Goal: Check status

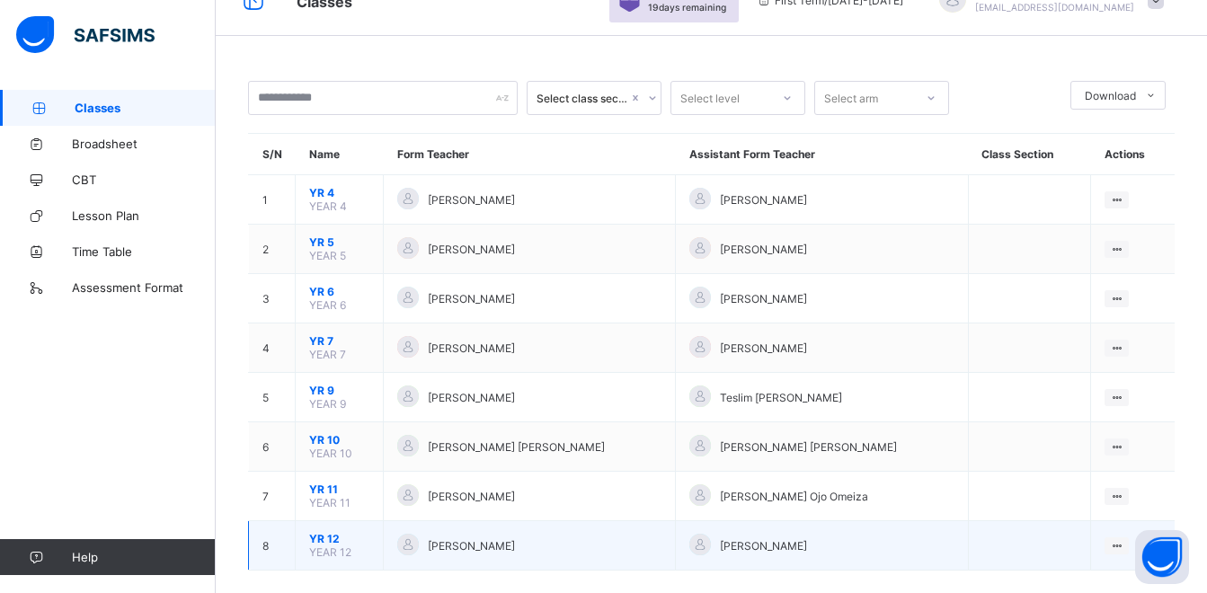
scroll to position [58, 0]
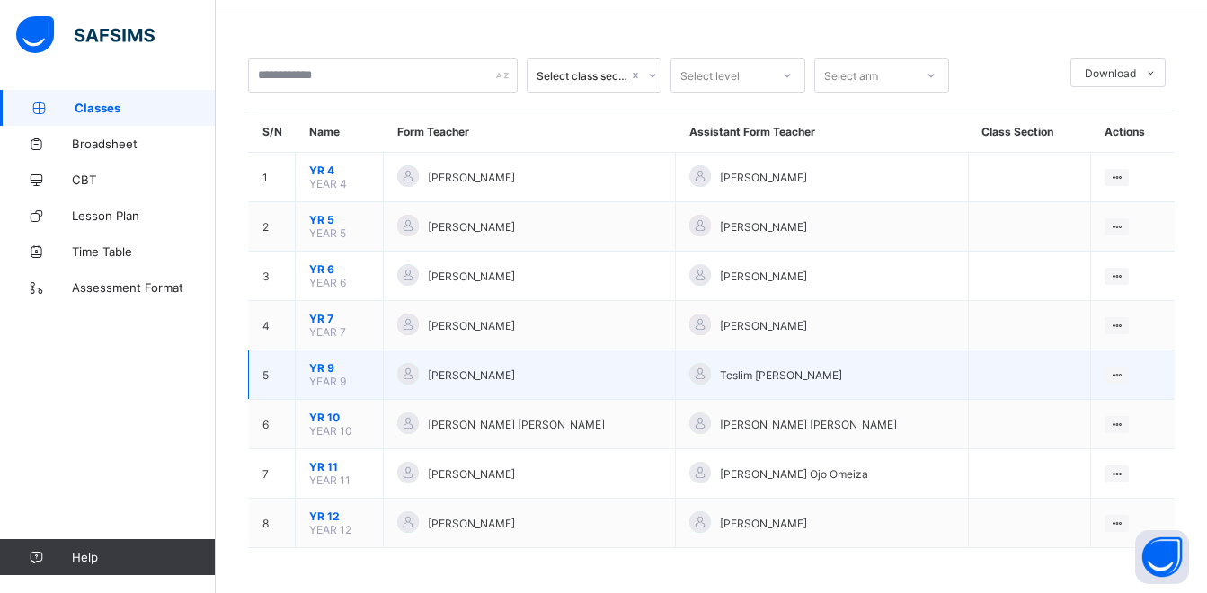
click at [455, 378] on span "[PERSON_NAME]" at bounding box center [471, 375] width 87 height 13
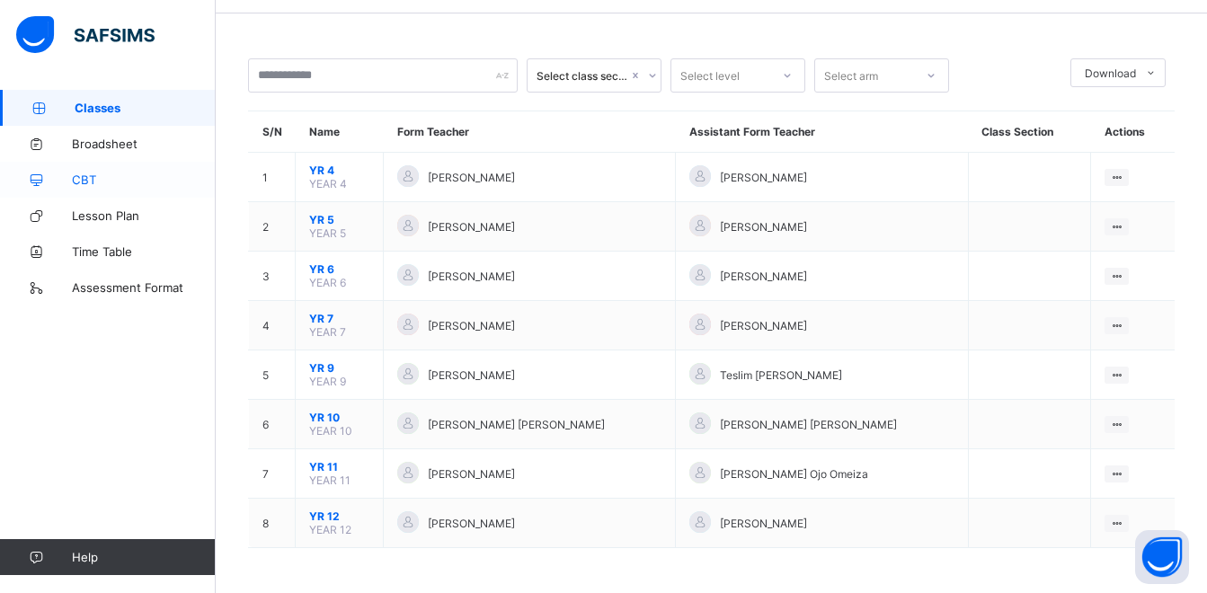
click at [86, 180] on span "CBT" at bounding box center [144, 180] width 144 height 14
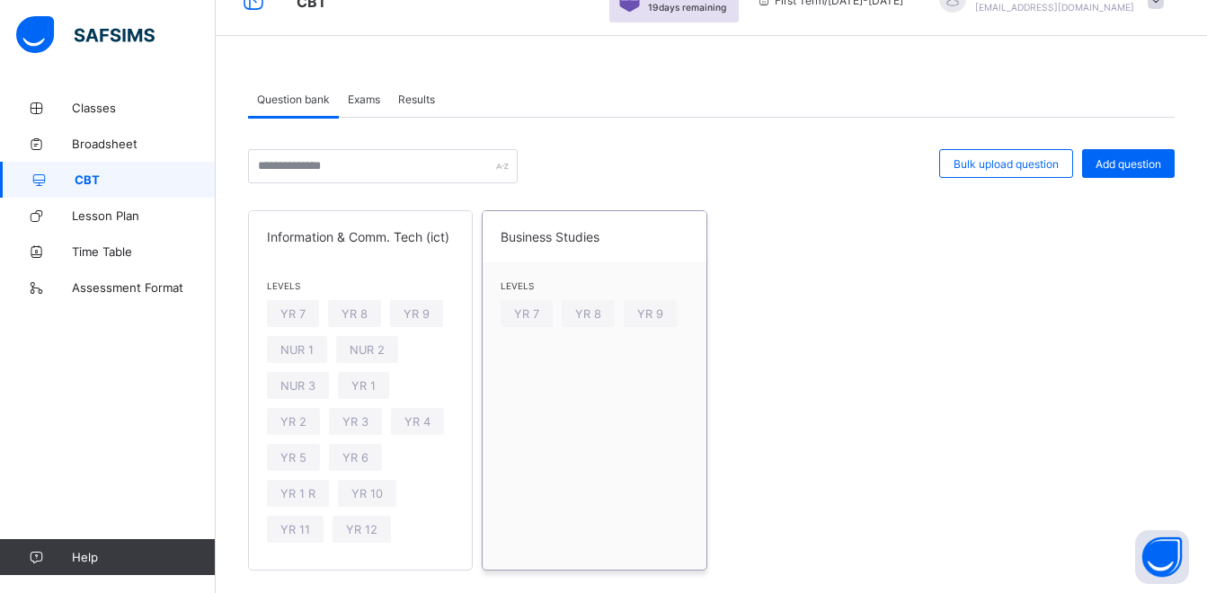
scroll to position [67, 0]
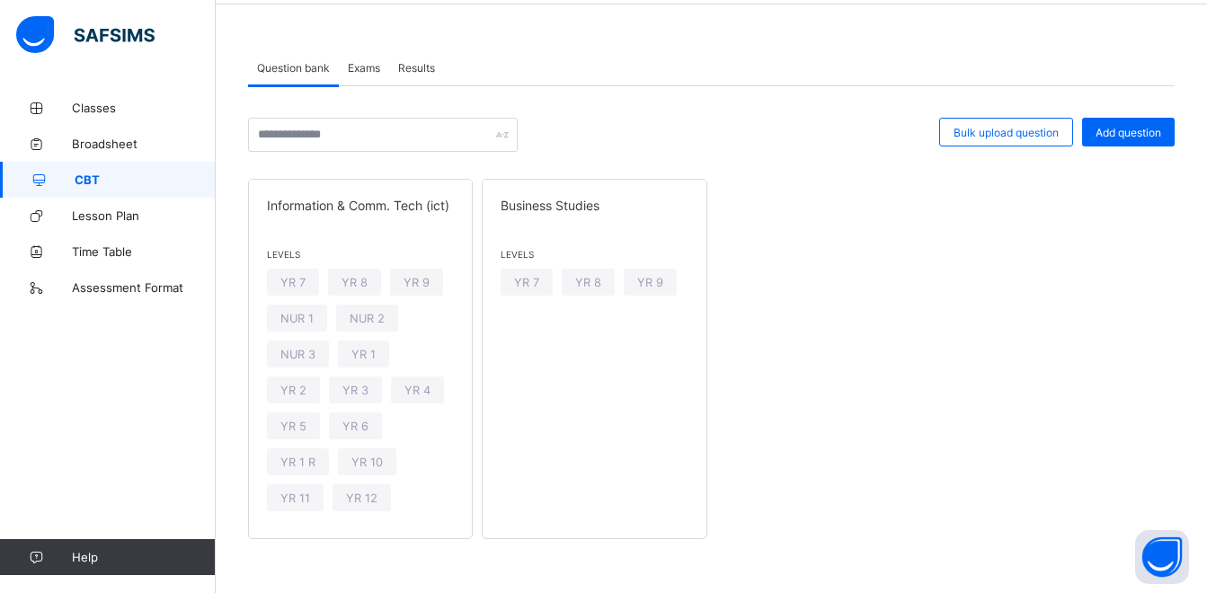
click at [368, 75] on div "Exams" at bounding box center [364, 67] width 50 height 36
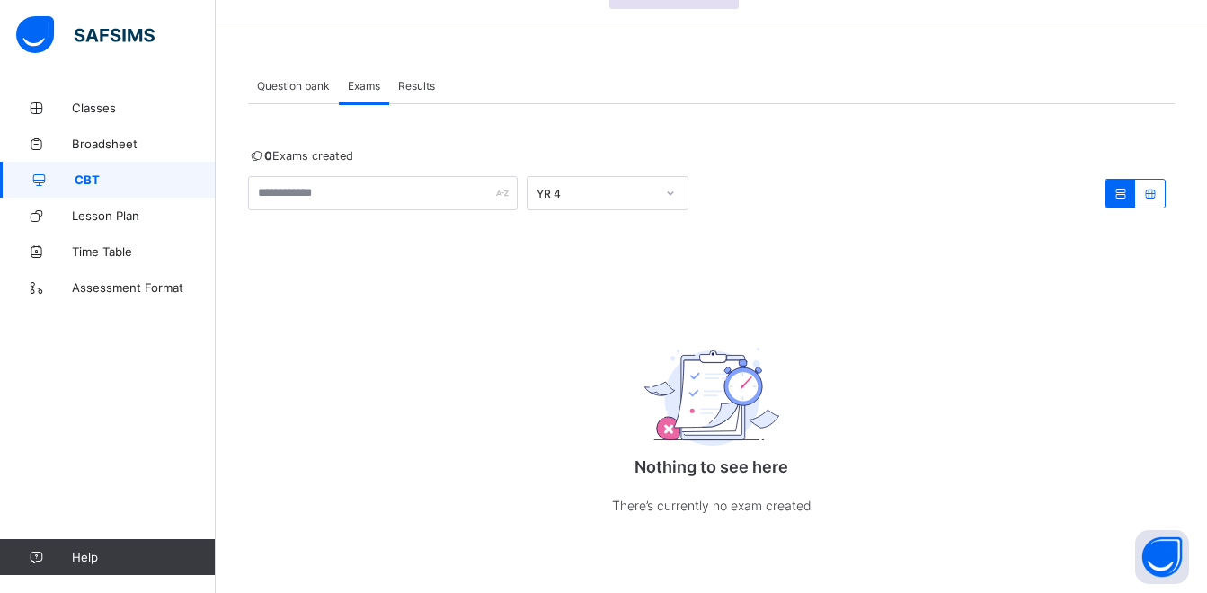
scroll to position [50, 0]
click at [424, 93] on div "Results" at bounding box center [416, 85] width 55 height 36
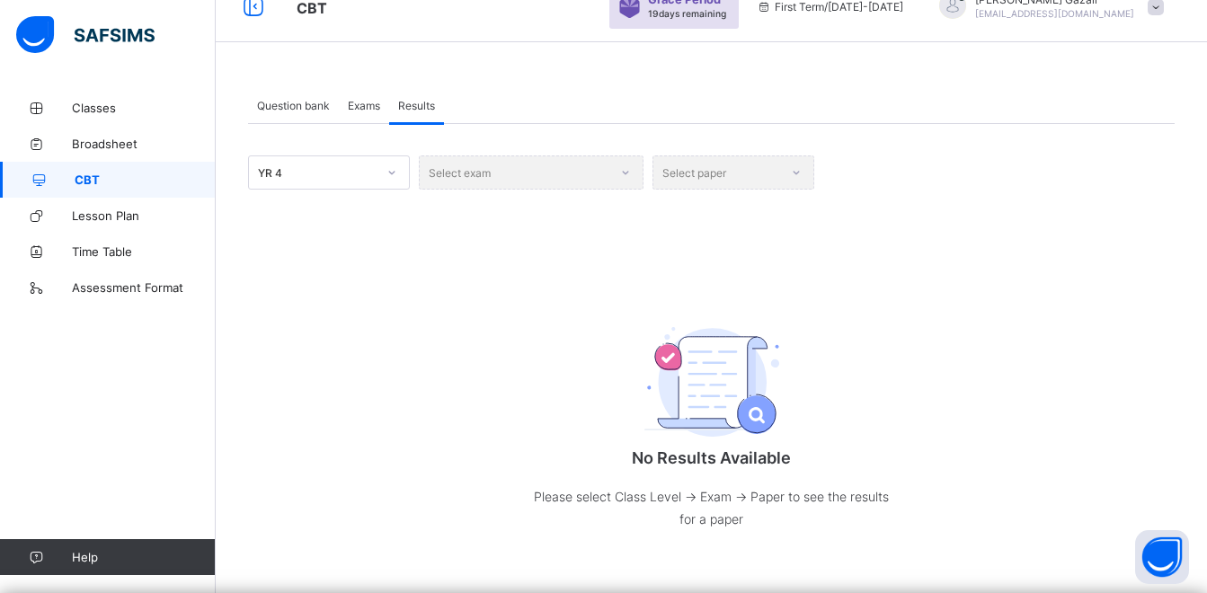
click at [562, 164] on div "Select exam" at bounding box center [531, 173] width 225 height 34
click at [618, 168] on div "Select exam" at bounding box center [531, 173] width 225 height 34
click at [742, 172] on div "Select paper" at bounding box center [734, 173] width 162 height 34
click at [389, 170] on icon at bounding box center [392, 173] width 11 height 18
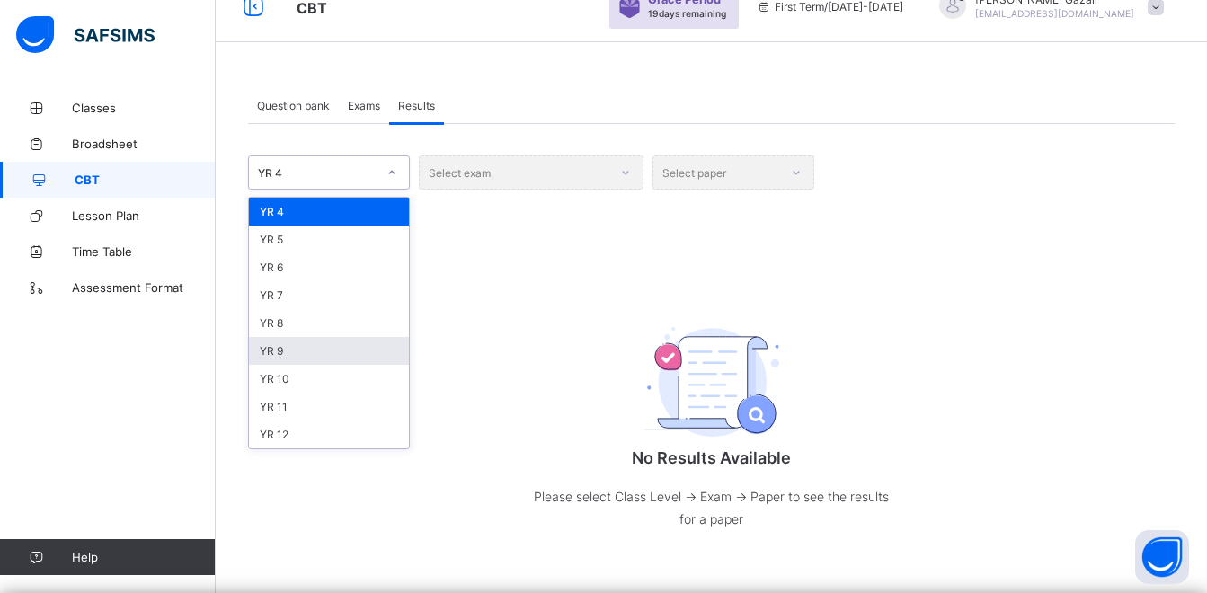
click at [304, 351] on div "YR 9" at bounding box center [329, 351] width 160 height 28
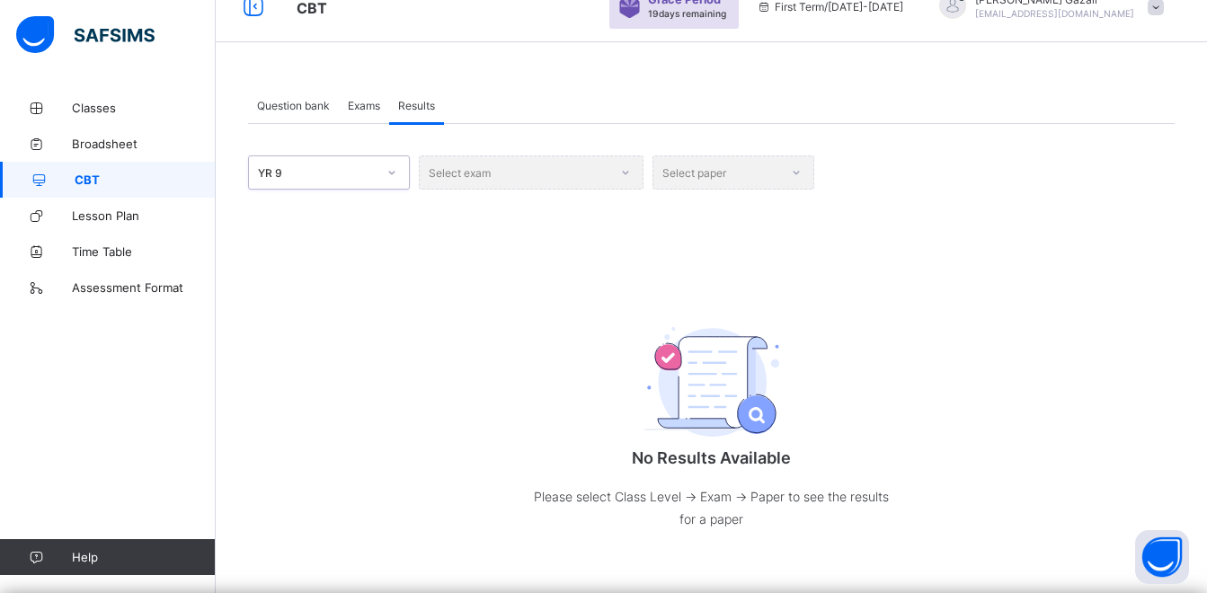
click at [561, 174] on div "Select exam" at bounding box center [531, 173] width 225 height 34
click at [592, 172] on div "Select exam" at bounding box center [531, 173] width 225 height 34
click at [729, 164] on div "Select paper" at bounding box center [734, 173] width 162 height 34
click at [361, 102] on span "Exams" at bounding box center [364, 105] width 32 height 13
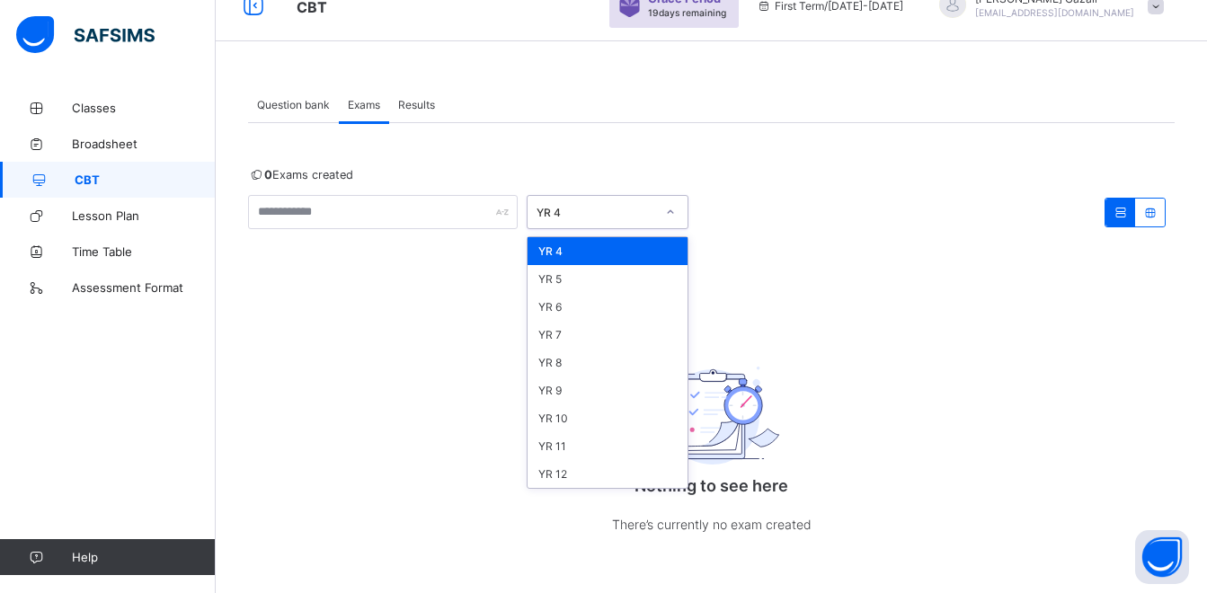
click at [669, 210] on icon at bounding box center [670, 212] width 11 height 18
click at [585, 396] on div "YR 9" at bounding box center [608, 391] width 160 height 28
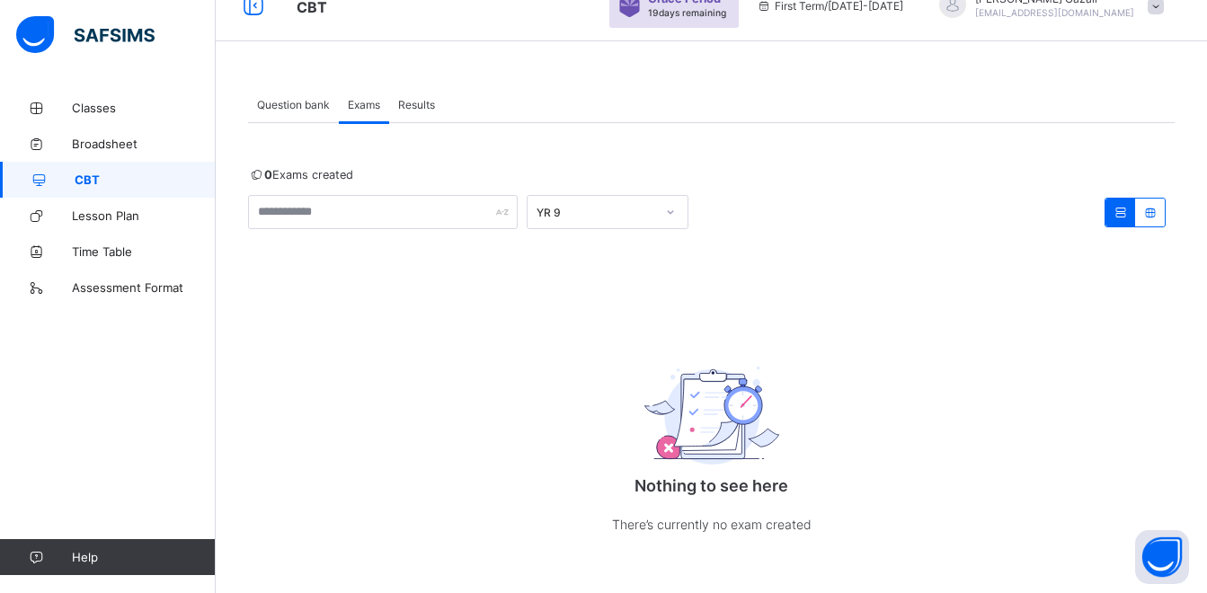
click at [354, 430] on div "Nothing to see here There’s currently no exam created" at bounding box center [711, 444] width 927 height 254
click at [359, 414] on div "Nothing to see here There’s currently no exam created" at bounding box center [711, 444] width 927 height 254
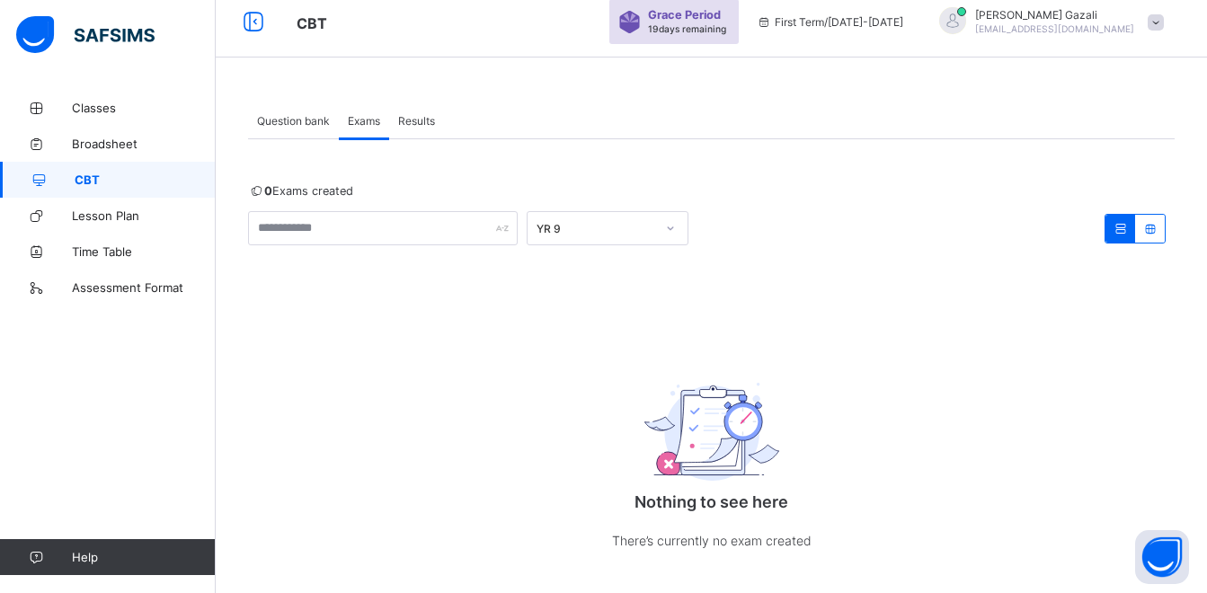
scroll to position [0, 0]
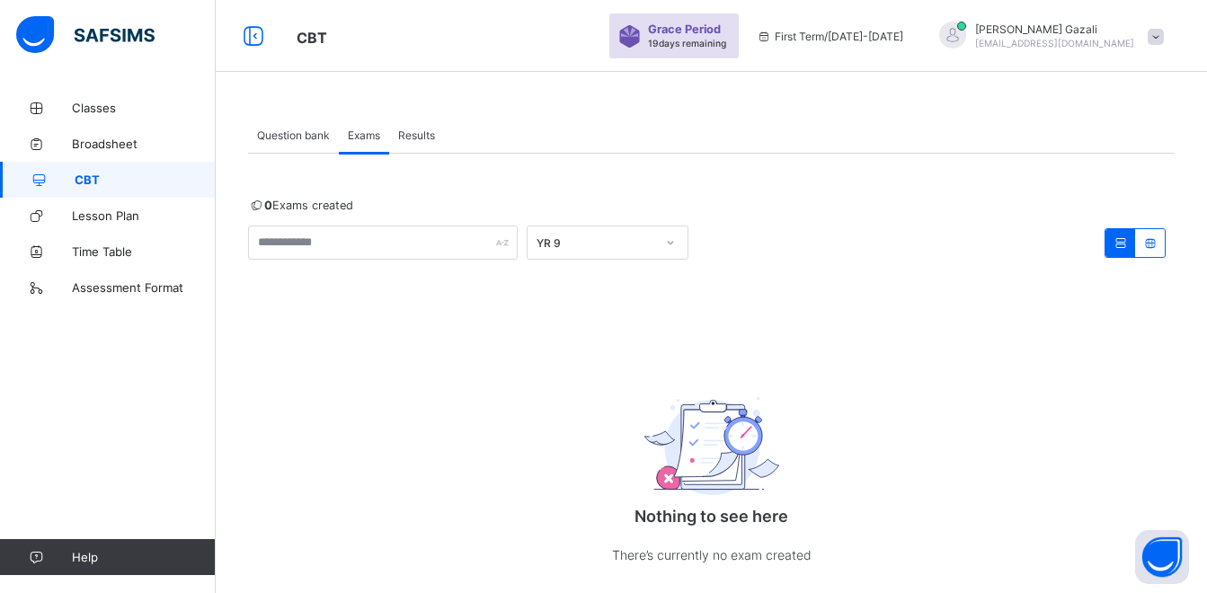
click at [289, 137] on span "Question bank" at bounding box center [293, 135] width 73 height 13
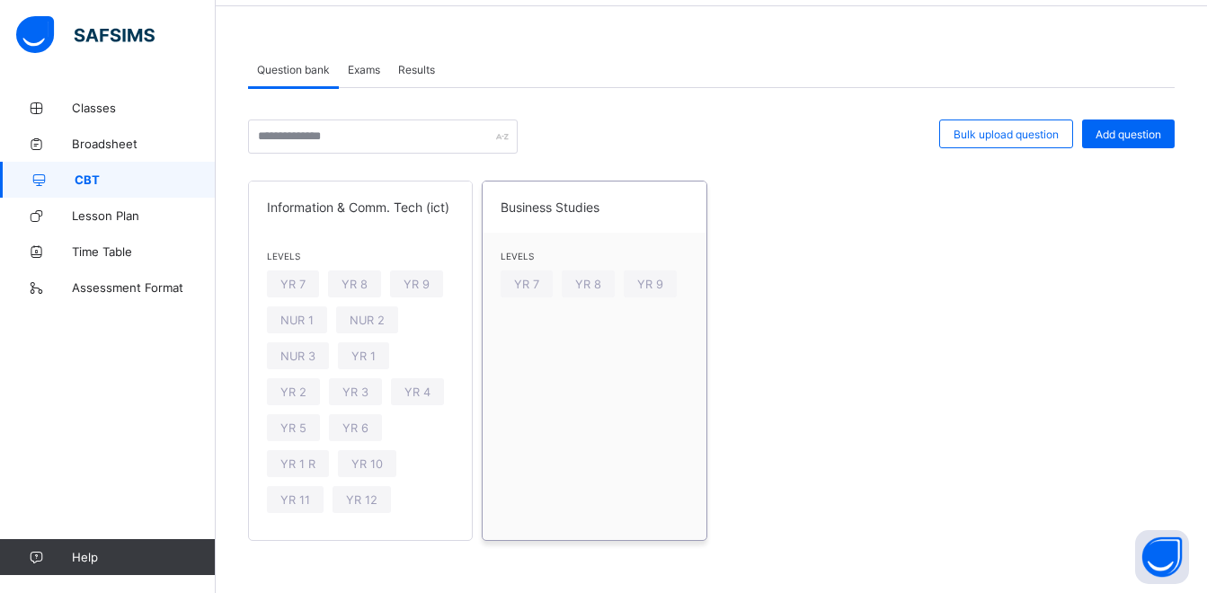
scroll to position [67, 0]
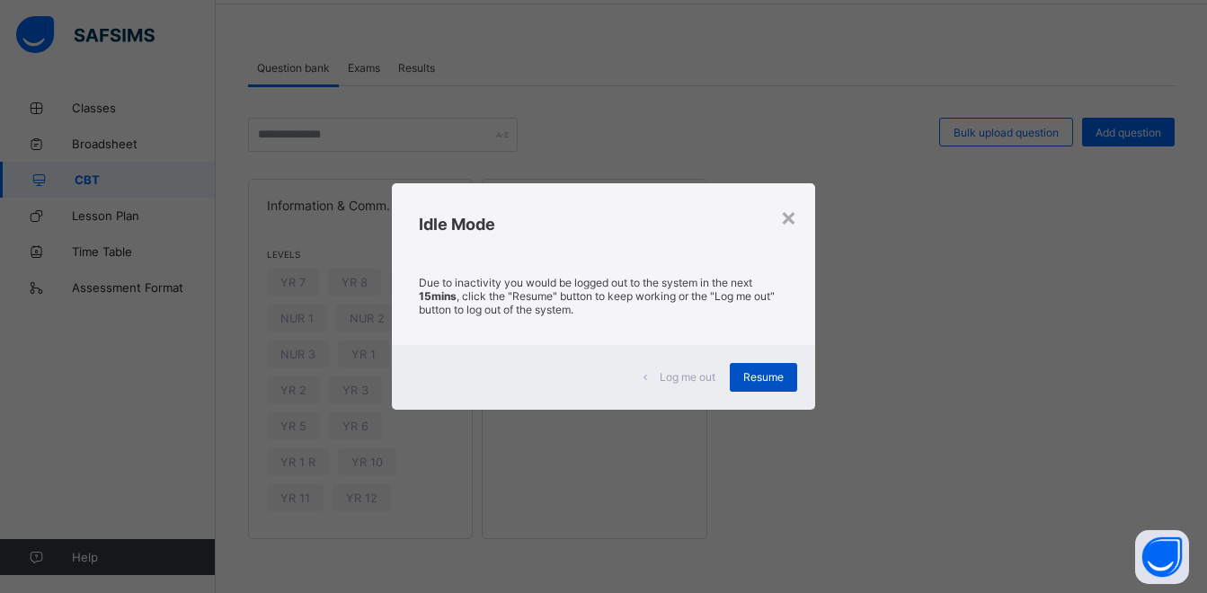
click at [760, 380] on span "Resume" at bounding box center [763, 376] width 40 height 13
